Goal: Complete application form

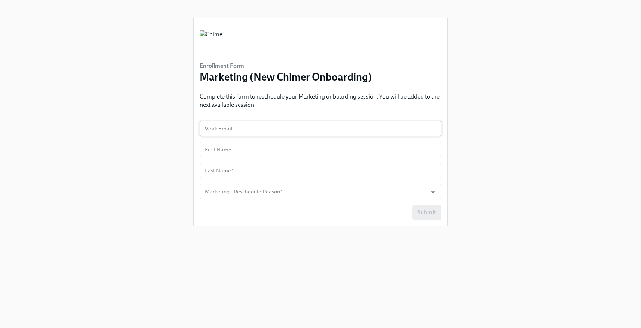
click at [319, 131] on input "text" at bounding box center [321, 128] width 242 height 15
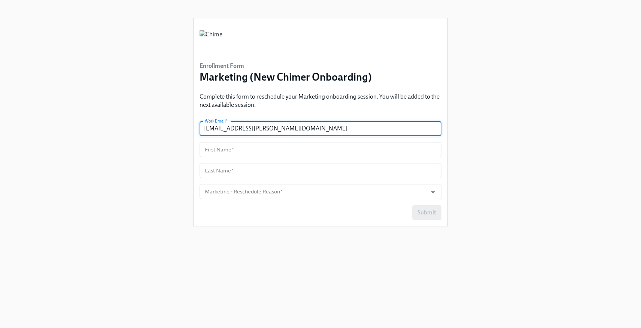
type input "[EMAIL_ADDRESS][PERSON_NAME][DOMAIN_NAME]"
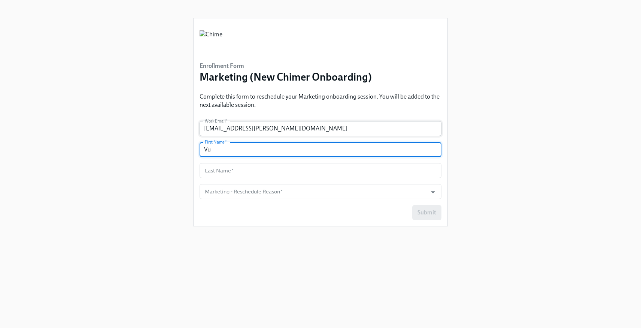
type input "Vu"
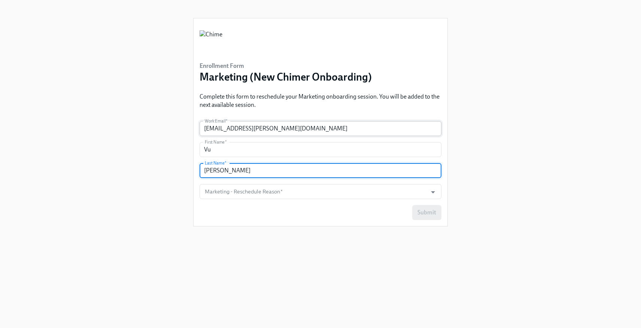
type input "[PERSON_NAME]"
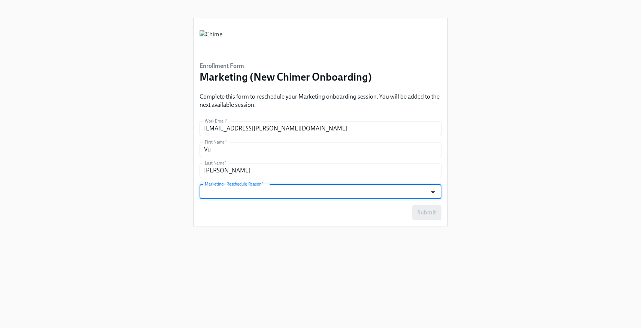
click at [436, 195] on icon "Open" at bounding box center [433, 192] width 10 height 10
click at [403, 190] on input "Marketing - Reschedule Reason   *" at bounding box center [313, 191] width 220 height 15
type input "s"
type input "3"
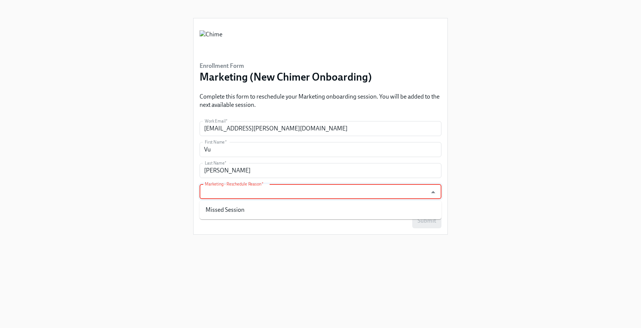
click at [428, 206] on li "Missed Session" at bounding box center [321, 209] width 242 height 13
type input "Missed Session"
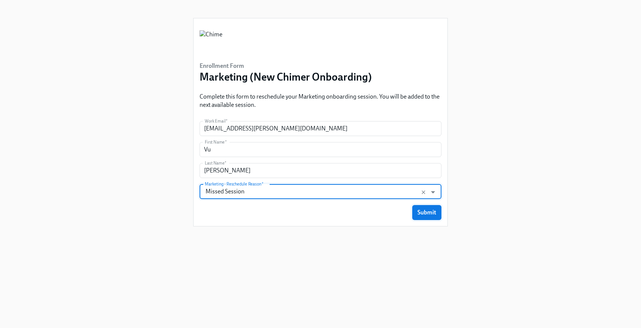
click at [425, 215] on span "Submit" at bounding box center [426, 212] width 19 height 7
